Goal: Check status: Check status

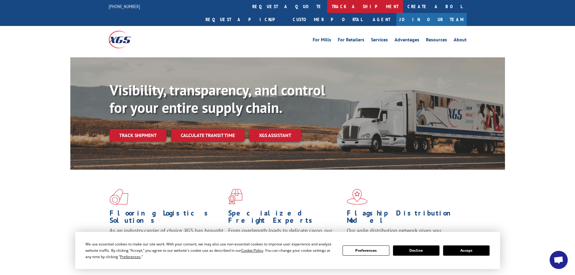
click at [327, 7] on link "track a shipment" at bounding box center [365, 6] width 76 height 13
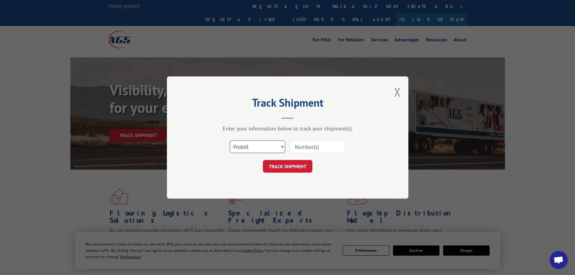
click at [248, 152] on select "Select category... Probill BOL PO" at bounding box center [258, 146] width 56 height 13
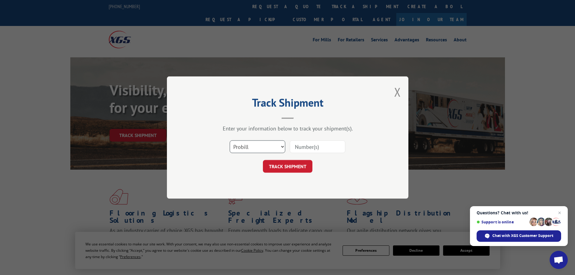
select select "bol"
click at [230, 140] on select "Select category... Probill BOL PO" at bounding box center [258, 146] width 56 height 13
click at [322, 147] on input at bounding box center [318, 146] width 56 height 13
paste input "7060716"
type input "7060716"
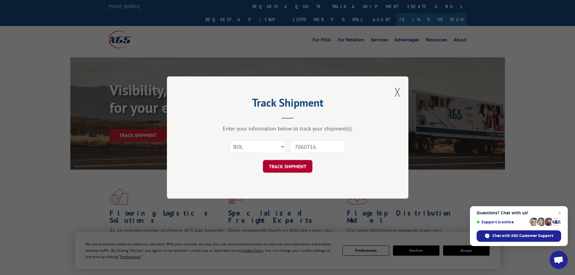
click at [282, 167] on button "TRACK SHIPMENT" at bounding box center [287, 166] width 49 height 13
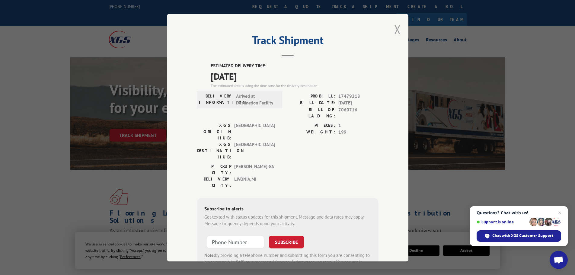
click at [394, 28] on button "Close modal" at bounding box center [397, 29] width 7 height 16
